Goal: Navigation & Orientation: Go to known website

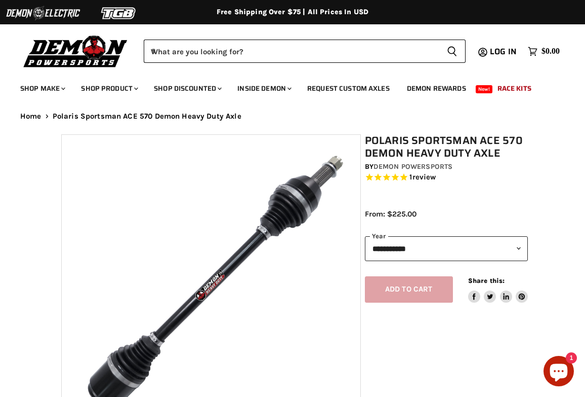
select select "******"
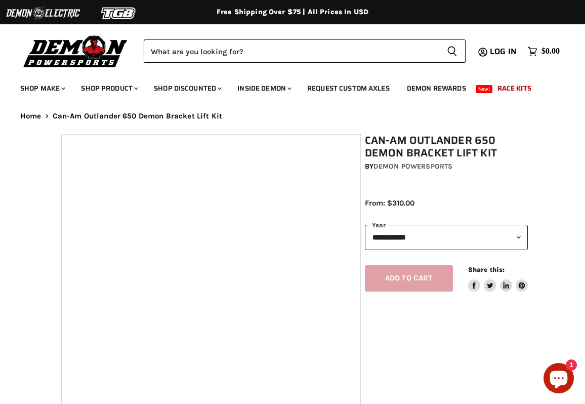
select select "******"
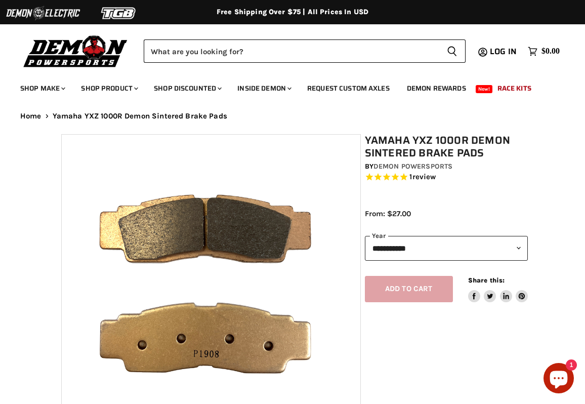
select select "******"
